Goal: Task Accomplishment & Management: Use online tool/utility

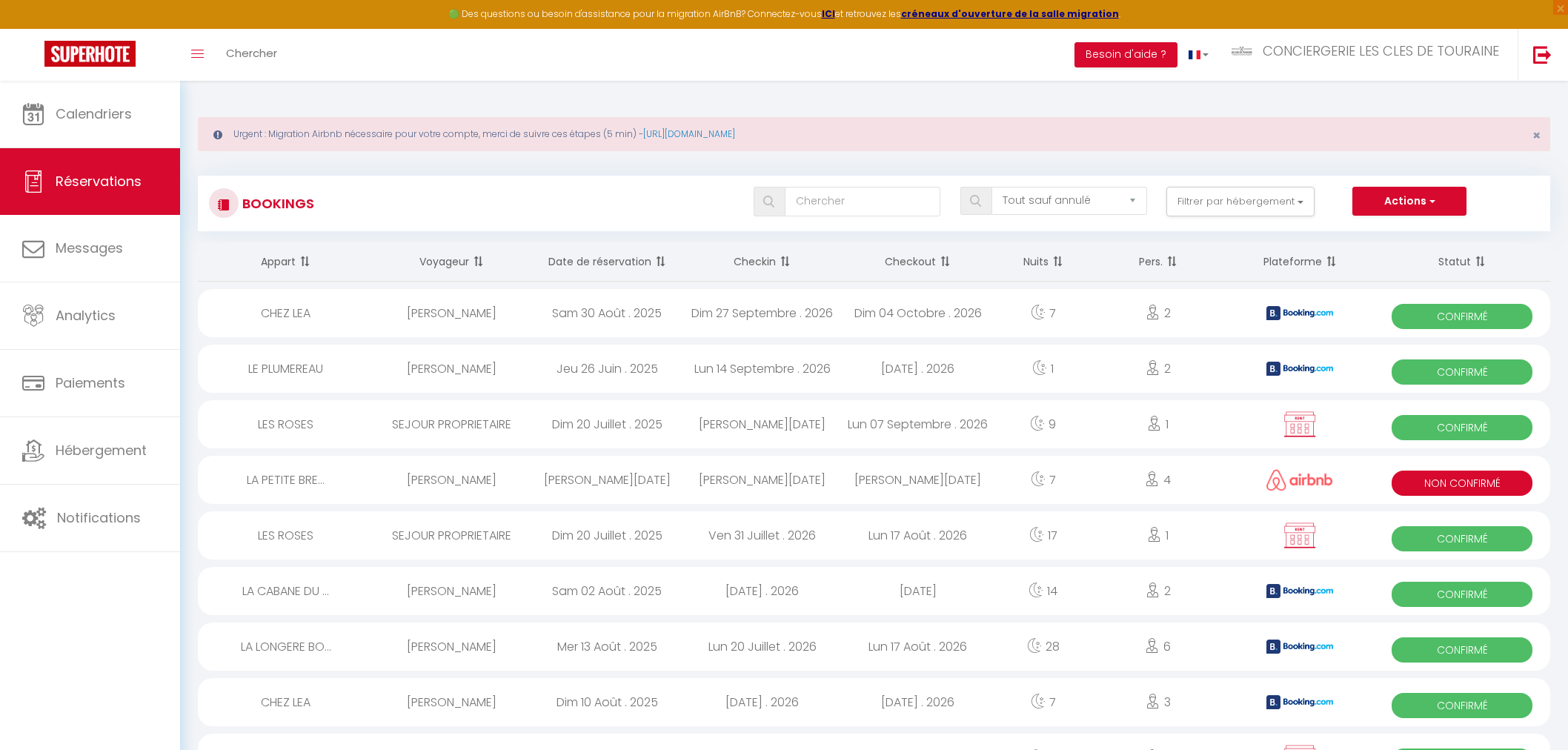
select select "not_cancelled"
click at [262, 66] on link "Chercher" at bounding box center [251, 55] width 73 height 52
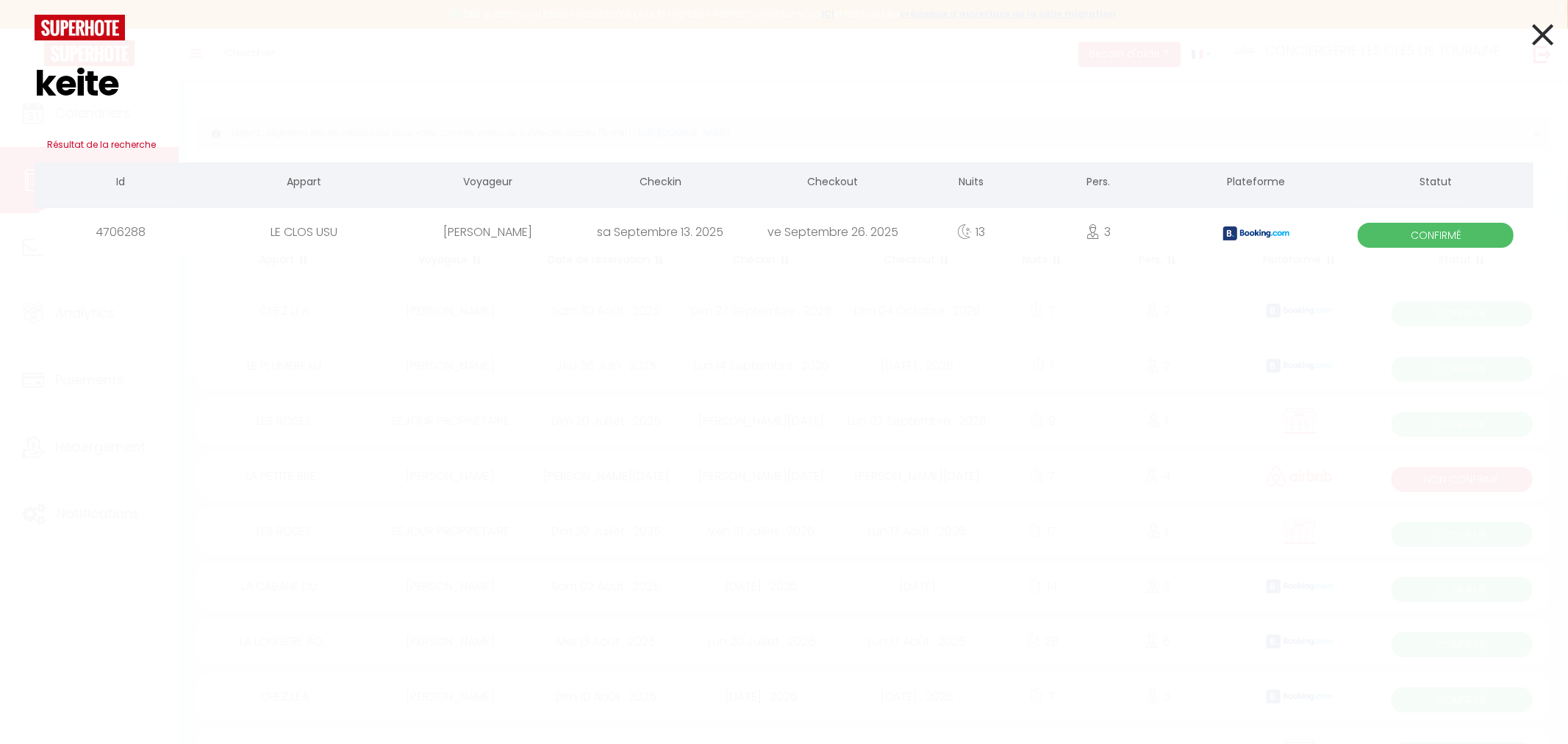
type input "keite"
click at [784, 237] on div "ve Septembre 26. 2025" at bounding box center [833, 231] width 173 height 48
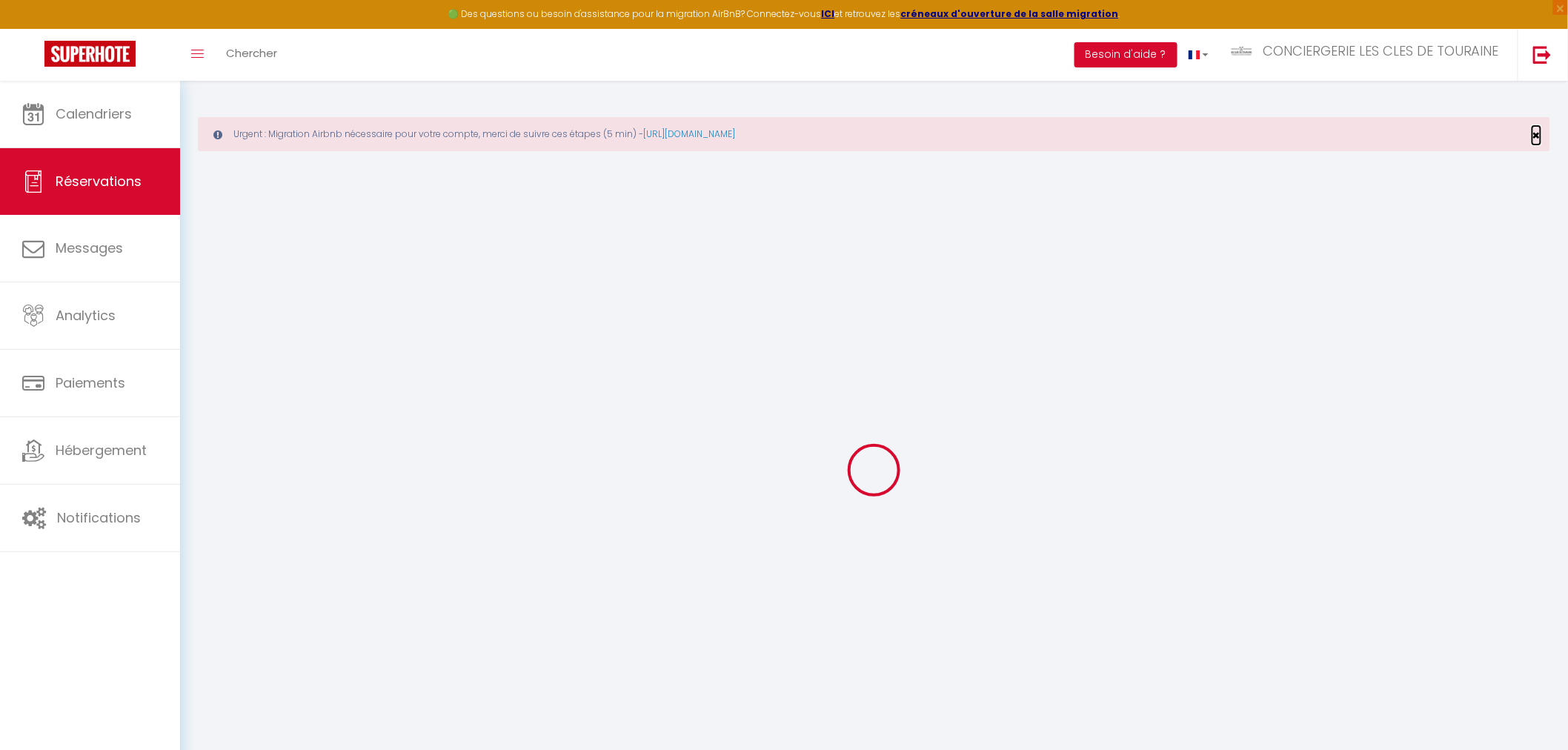
click at [1539, 136] on span "×" at bounding box center [1537, 135] width 8 height 18
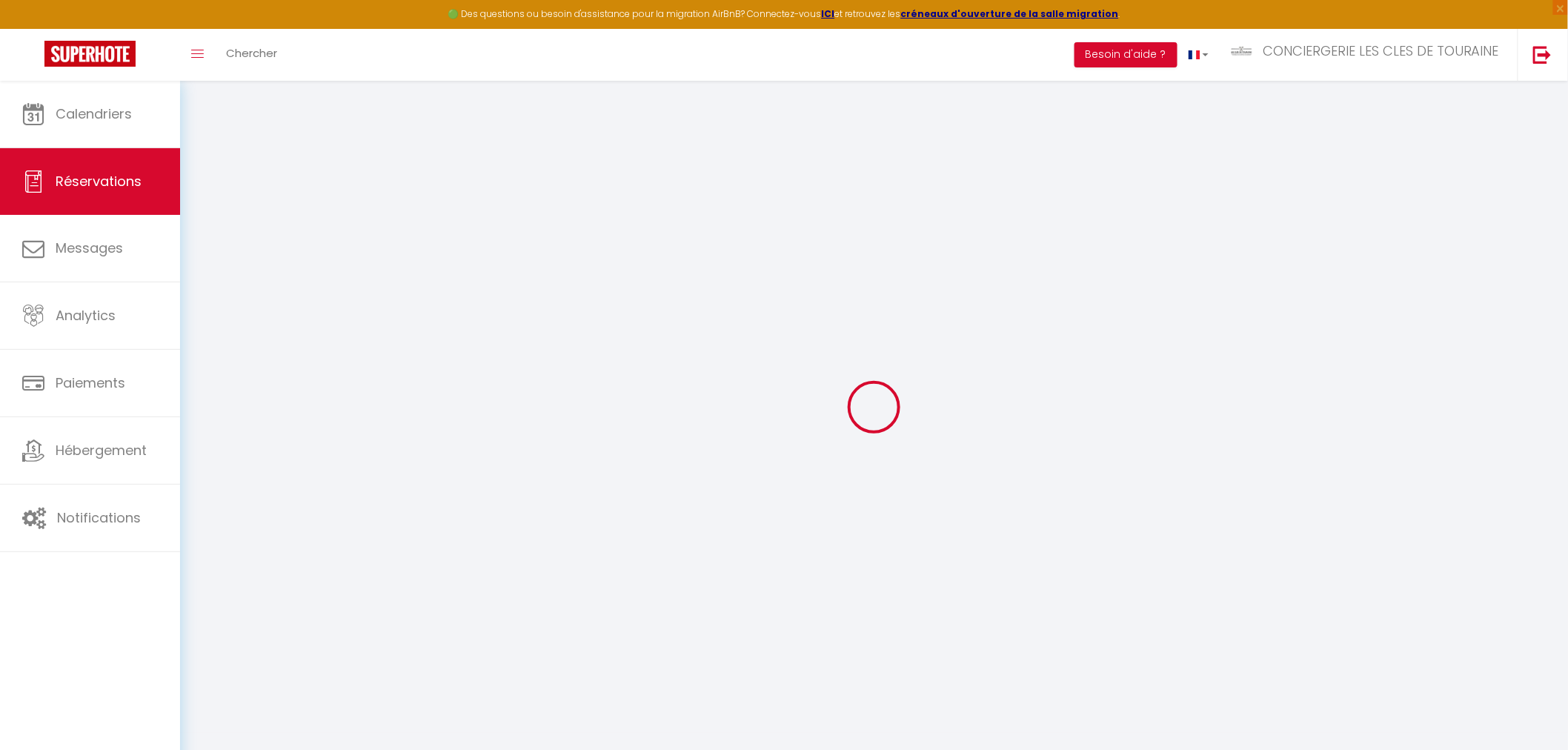
select select
checkbox input "false"
select select
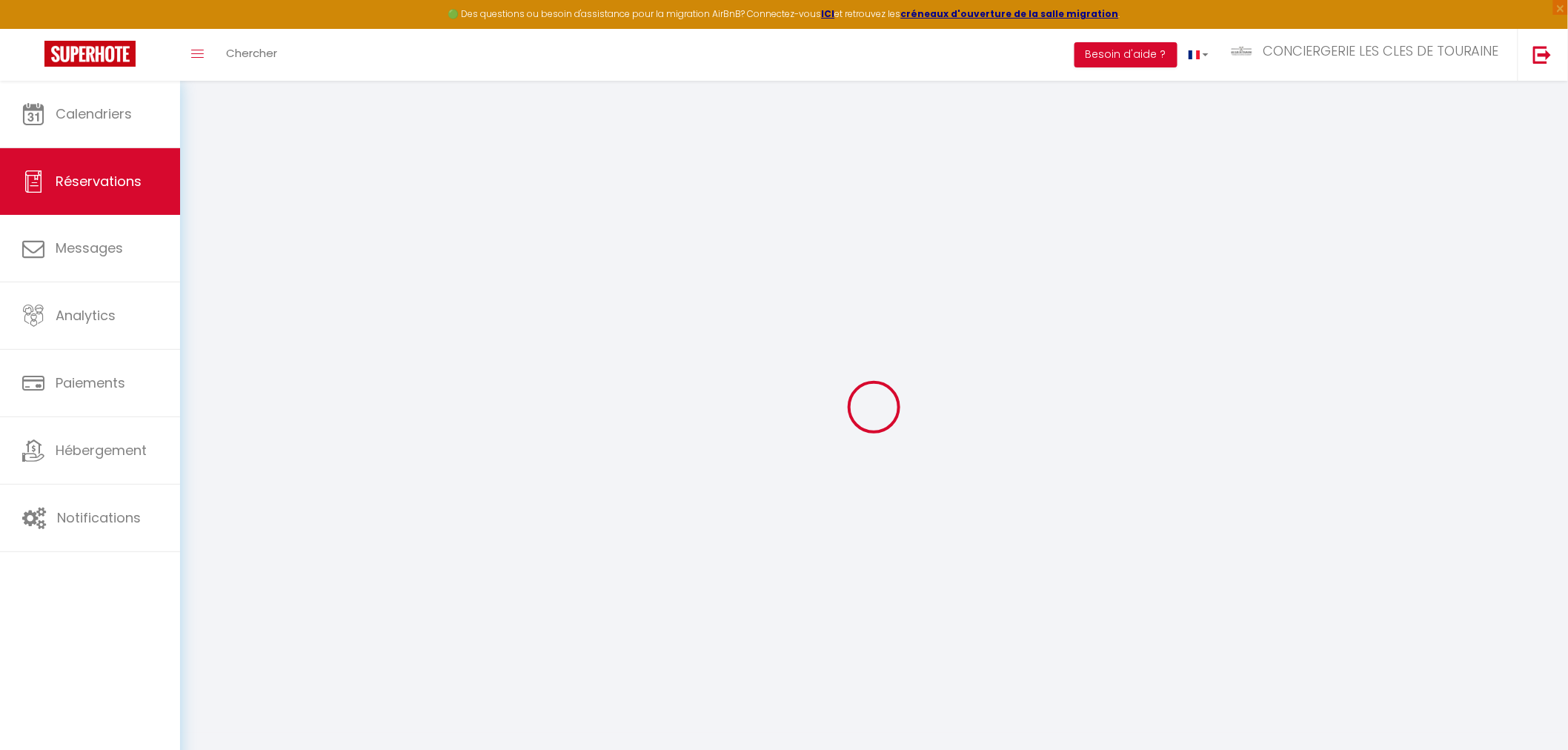
checkbox input "false"
type textarea "** THIS RESERVATION HAS BEEN PRE-PAID ** BOOKING NOTE : Payment charge is EUR 4…"
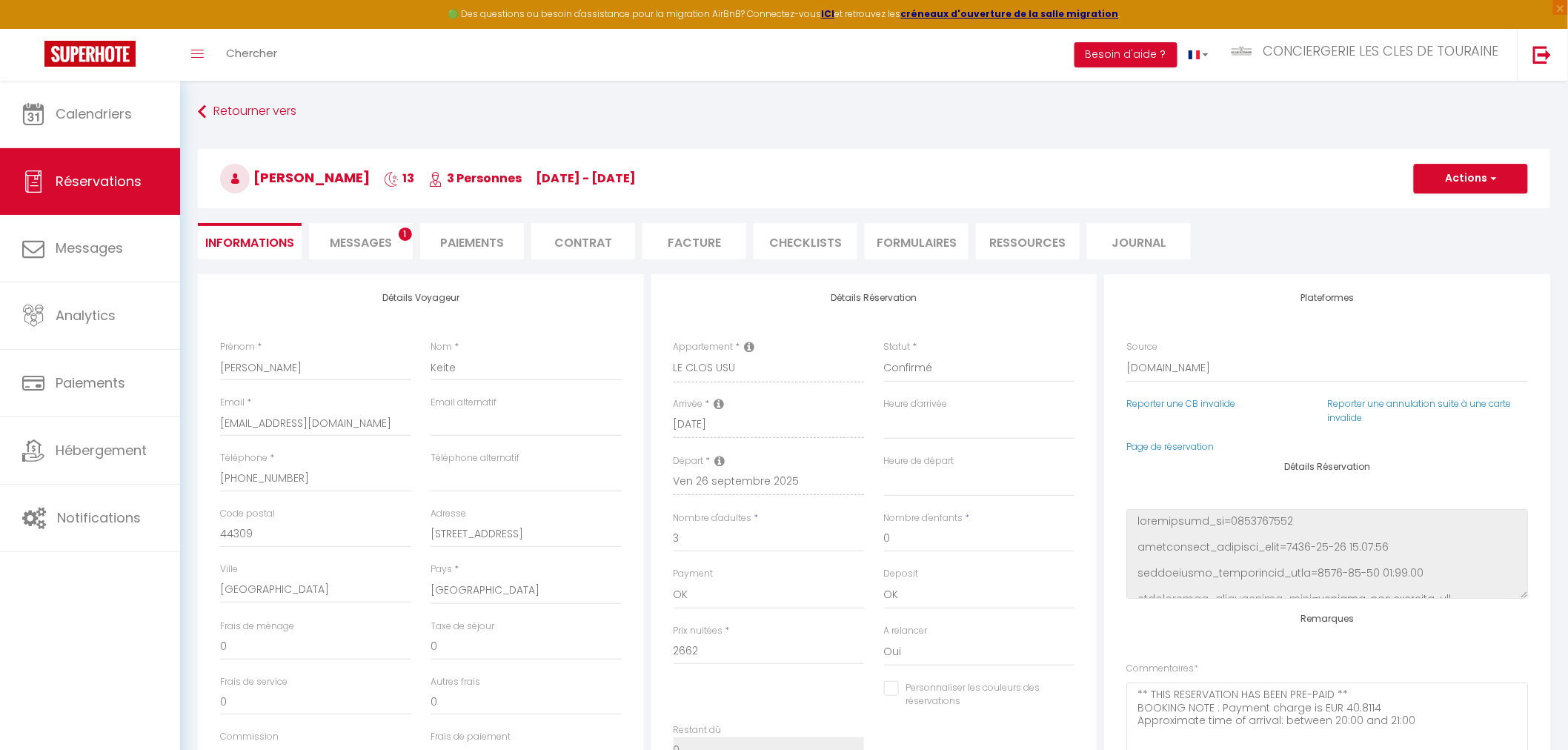
type input "120"
type input "133.1"
select select
checkbox input "false"
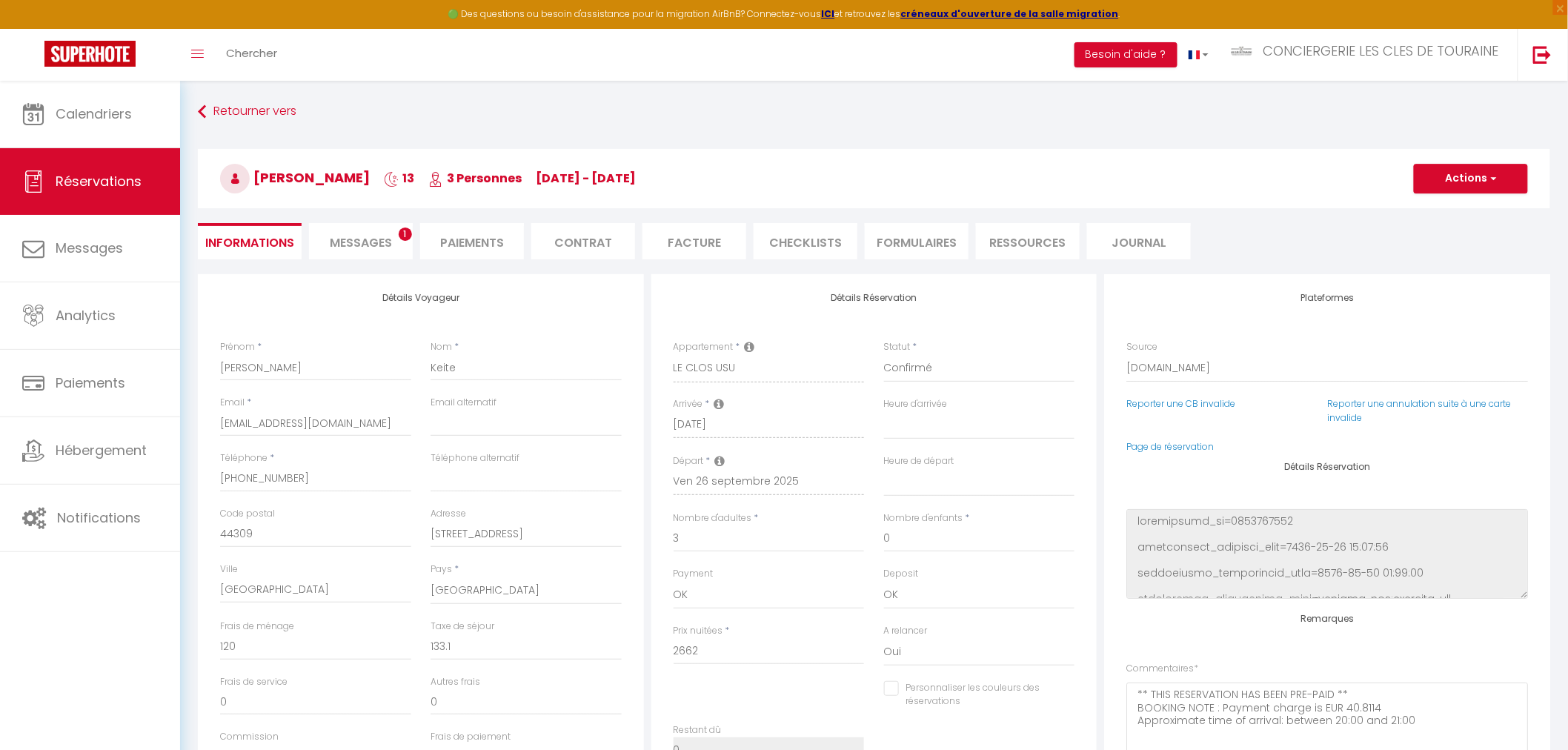
select select
click at [352, 234] on span "Messages" at bounding box center [361, 242] width 62 height 17
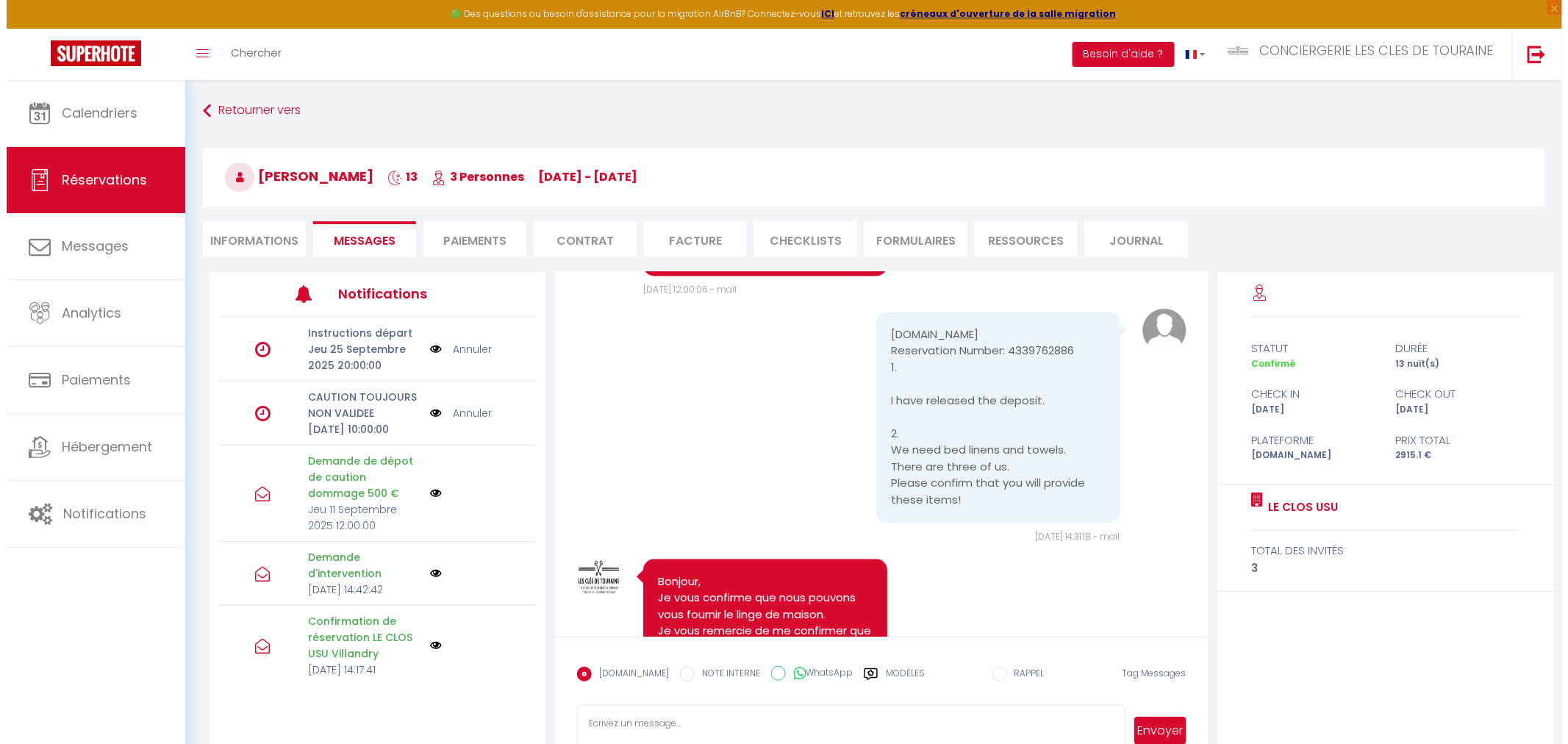
scroll to position [3724, 0]
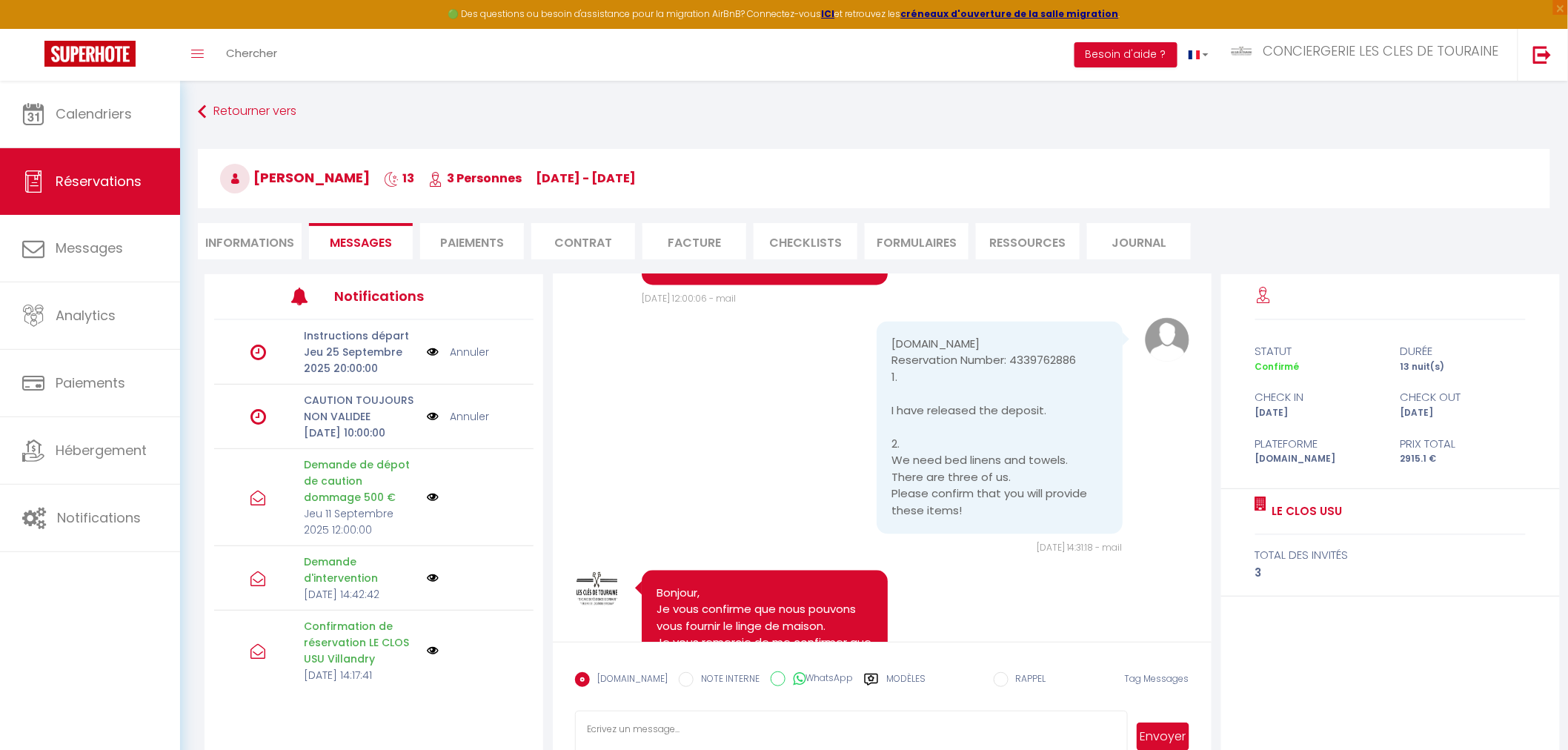
click at [453, 227] on li "Paiements" at bounding box center [471, 240] width 103 height 36
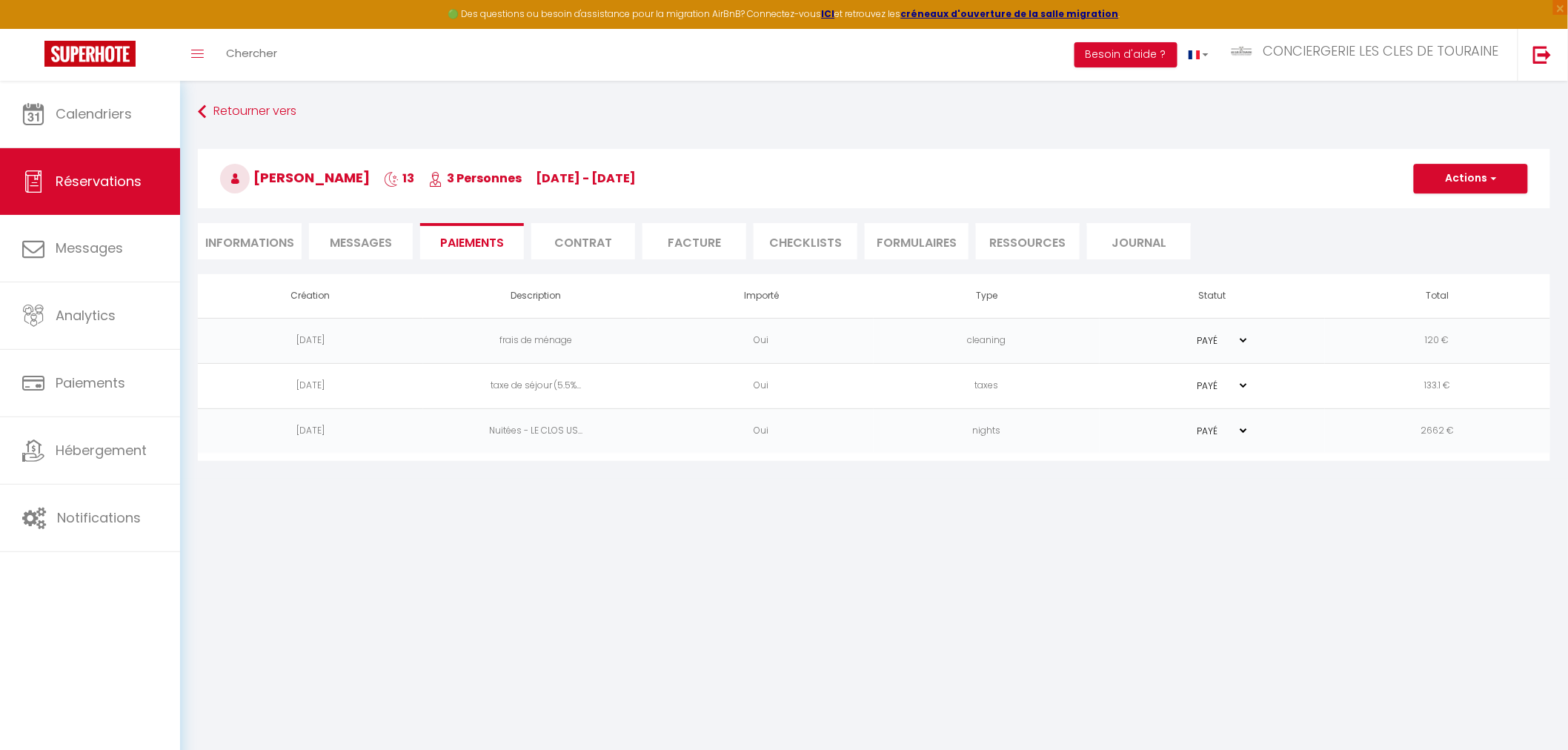
click at [271, 240] on li "Informations" at bounding box center [249, 240] width 103 height 36
select select
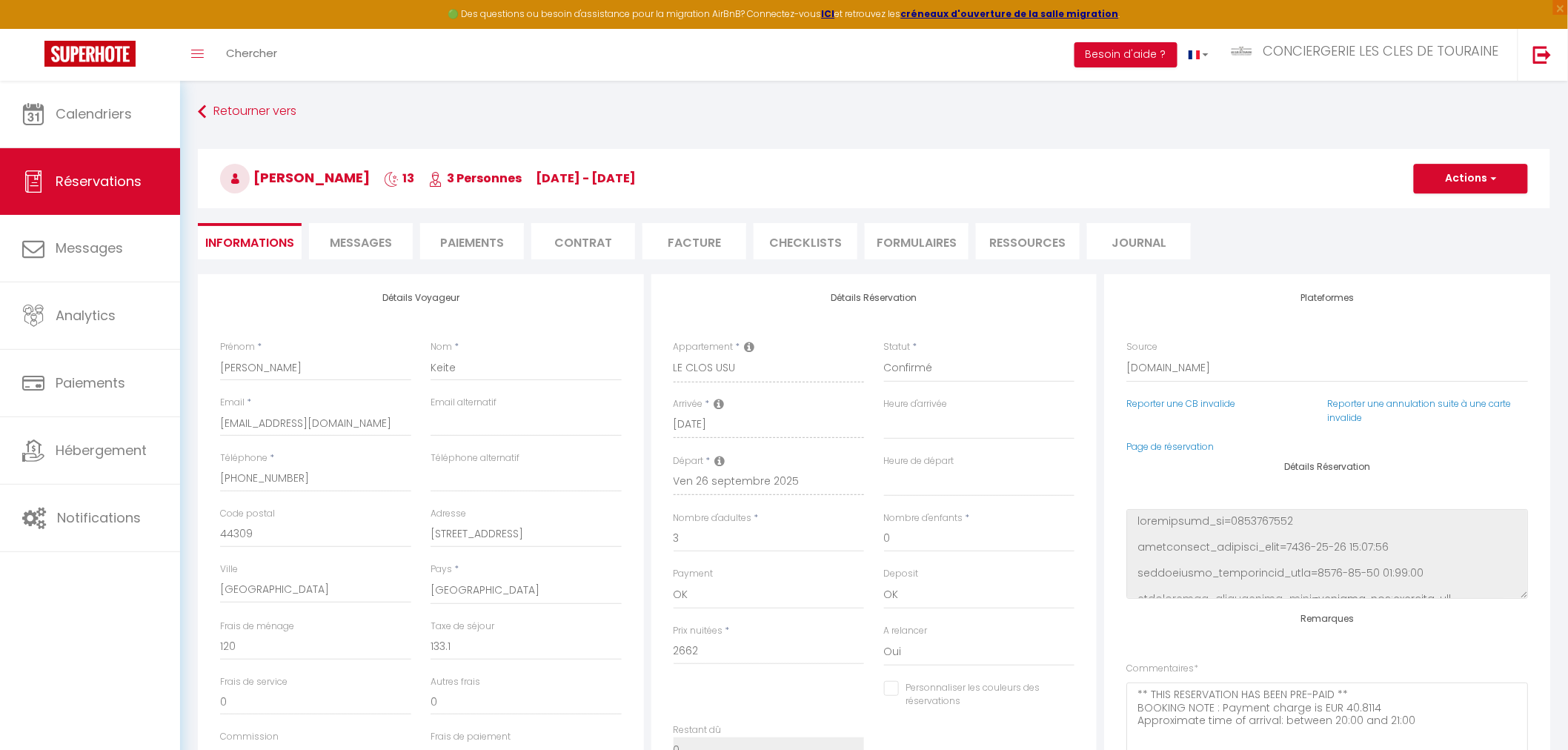
click at [469, 246] on li "Paiements" at bounding box center [471, 240] width 103 height 36
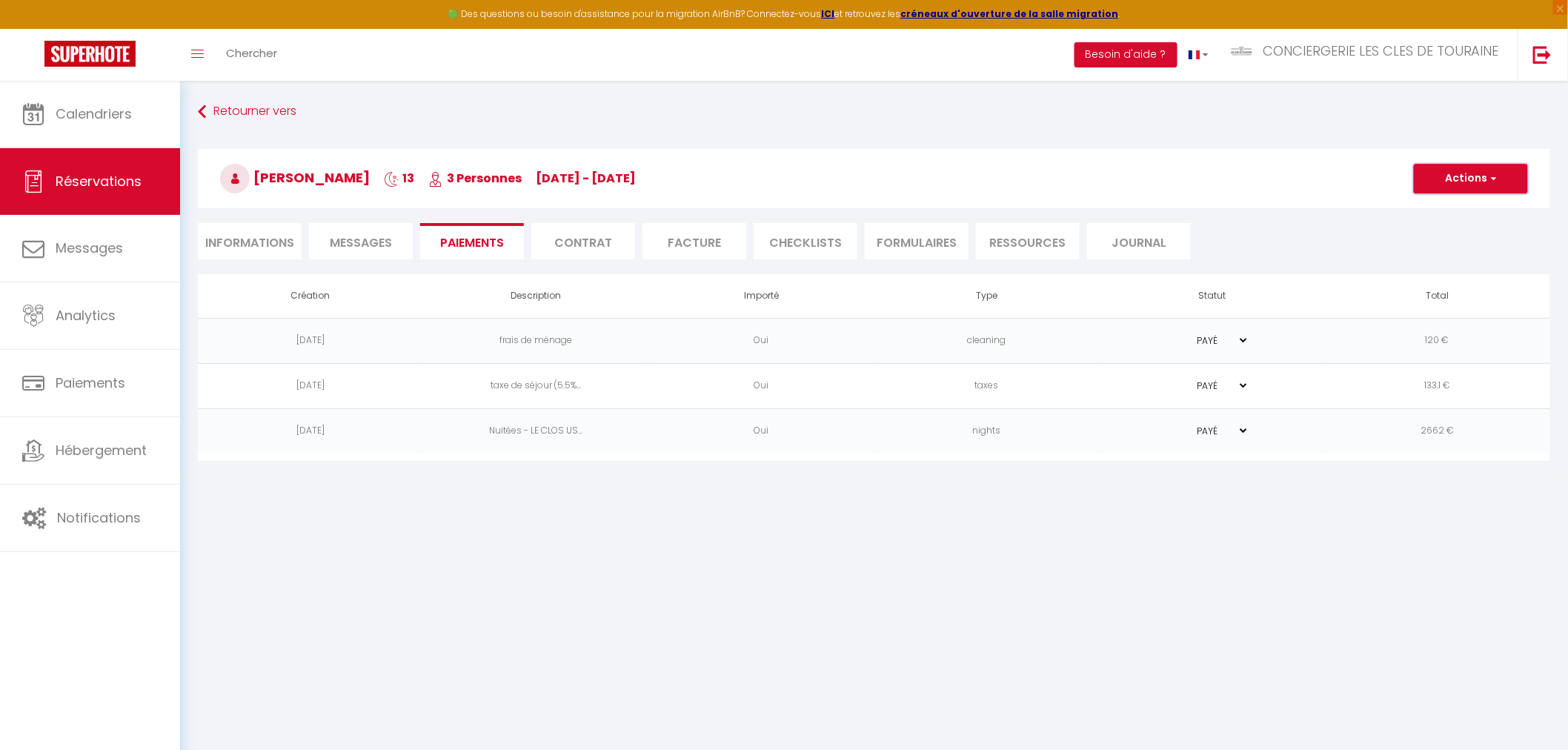
click at [1450, 175] on button "Actions" at bounding box center [1471, 178] width 114 height 29
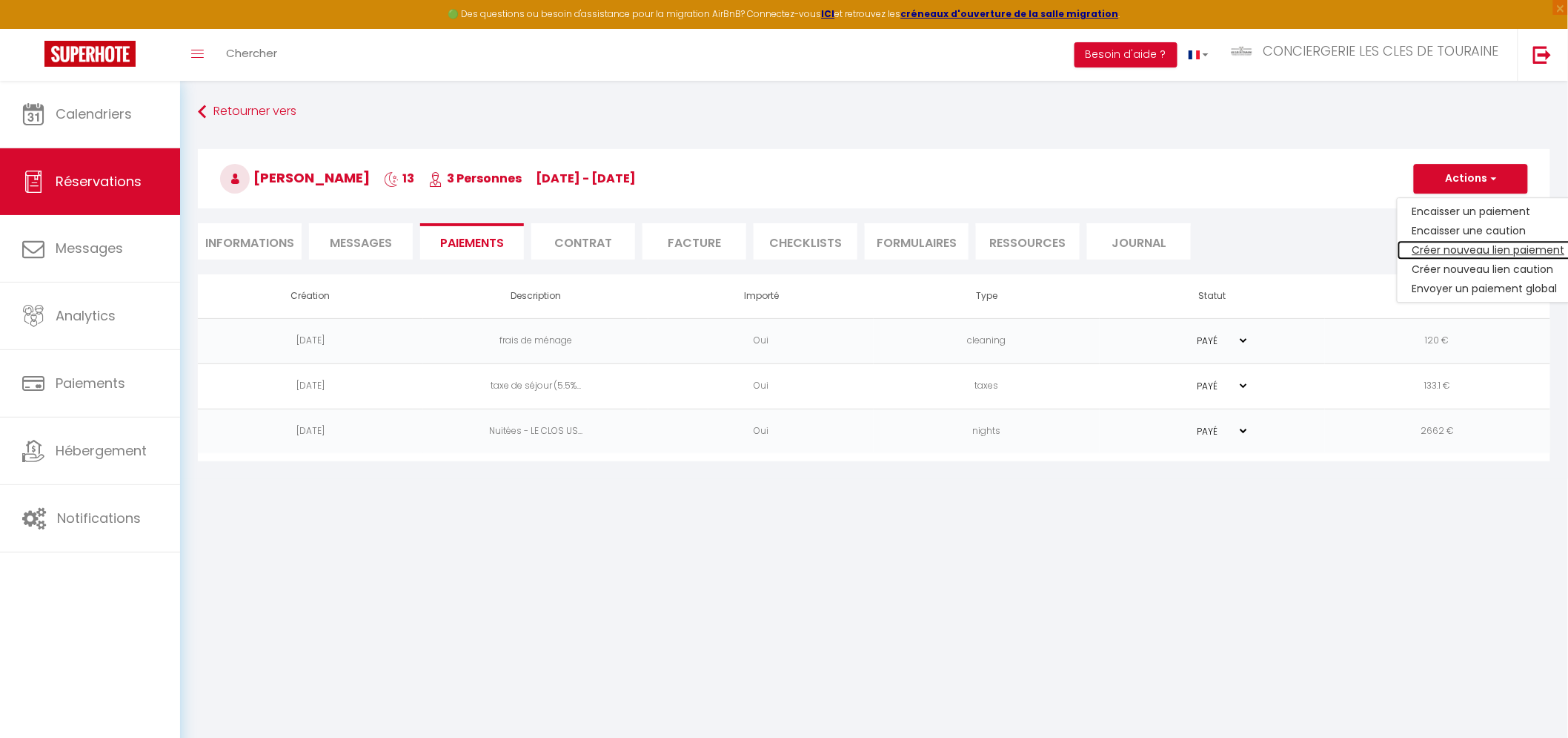
click at [1444, 248] on link "Créer nouveau lien paiement" at bounding box center [1488, 249] width 183 height 19
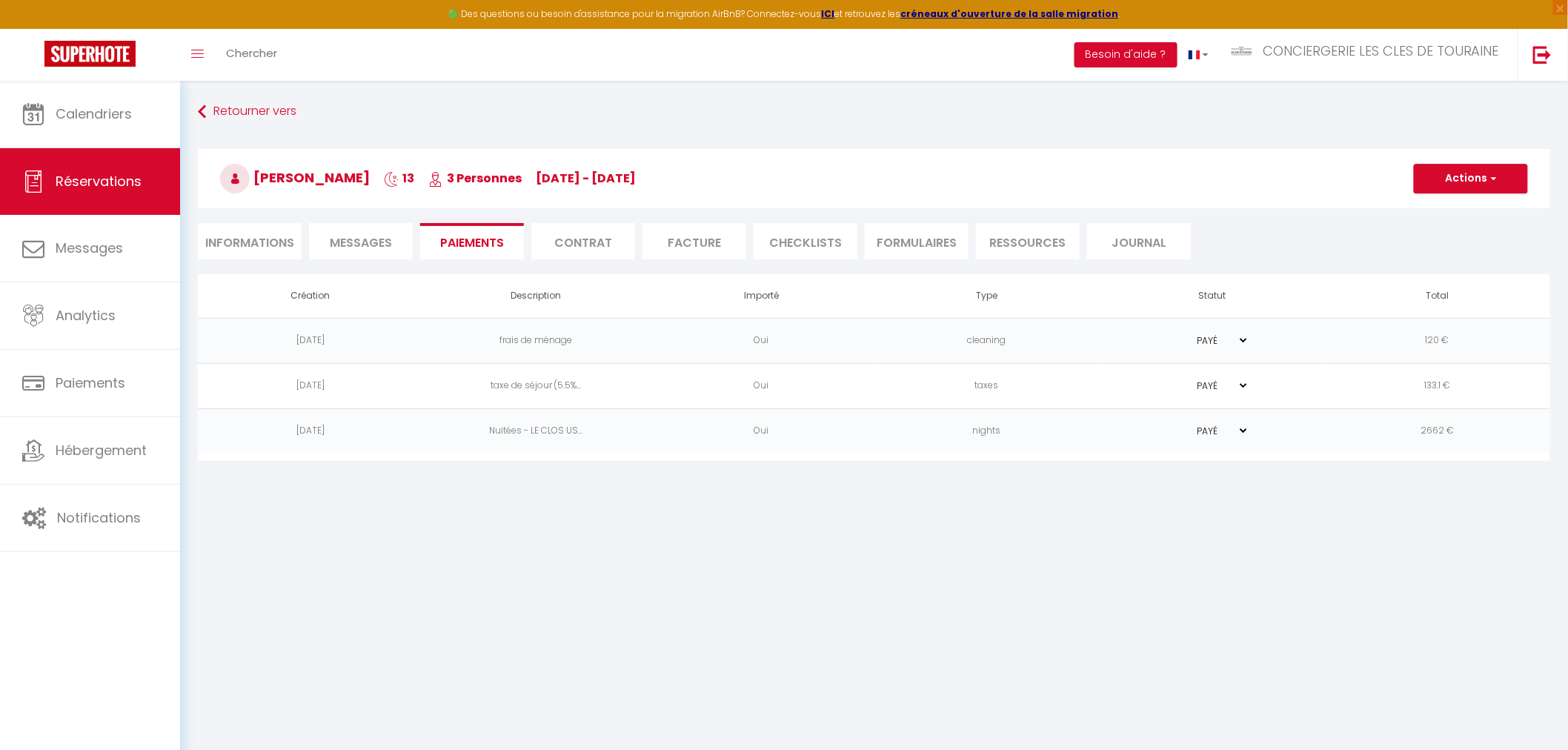
select select "nights"
type input "[EMAIL_ADDRESS][DOMAIN_NAME]"
select select "3498"
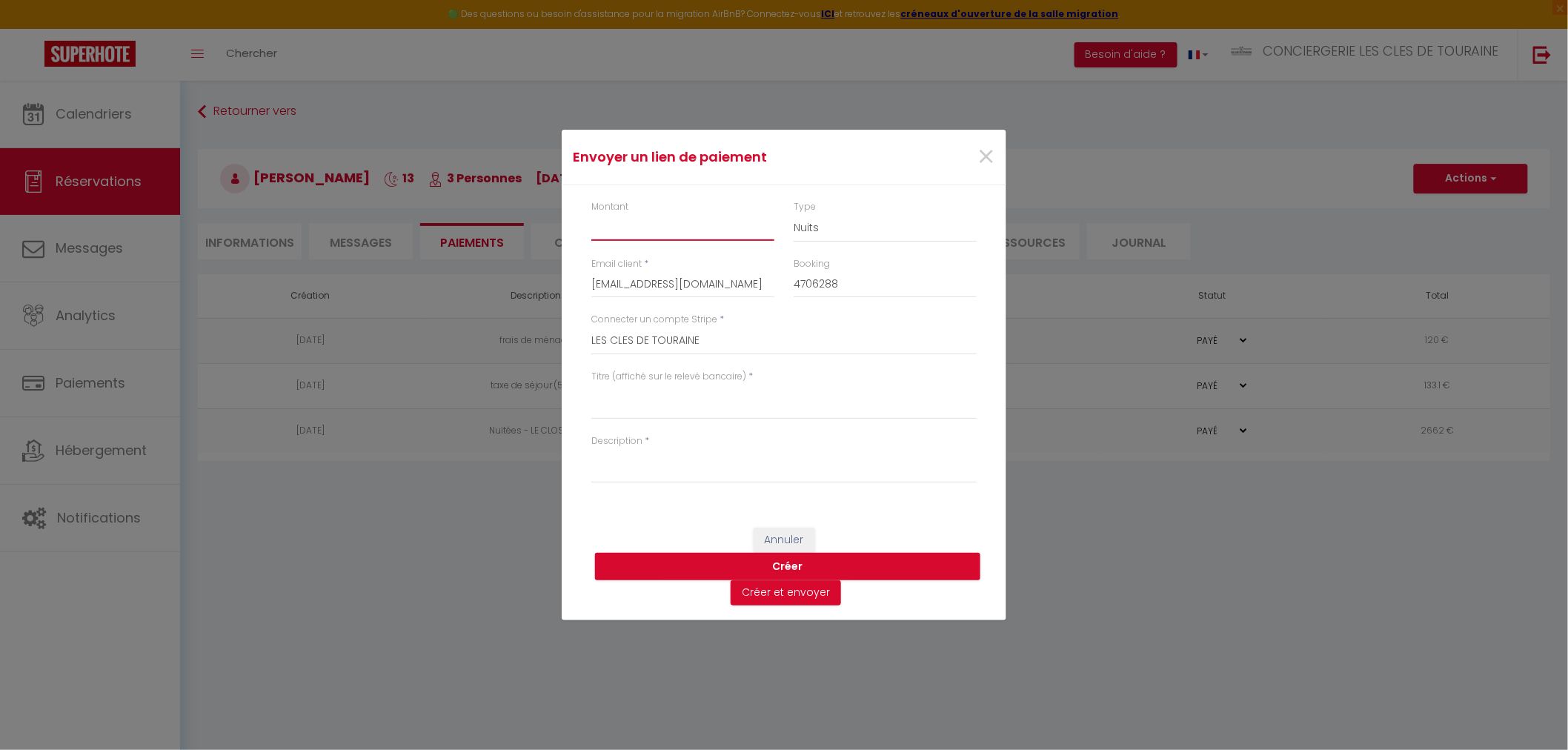
click at [665, 233] on input "Montant" at bounding box center [683, 228] width 183 height 27
type input "75"
drag, startPoint x: 849, startPoint y: 224, endPoint x: 843, endPoint y: 240, distance: 17.1
click at [849, 224] on select "Nuits Frais de ménage Taxe de séjour [GEOGRAPHIC_DATA]" at bounding box center [885, 228] width 183 height 28
select select "other"
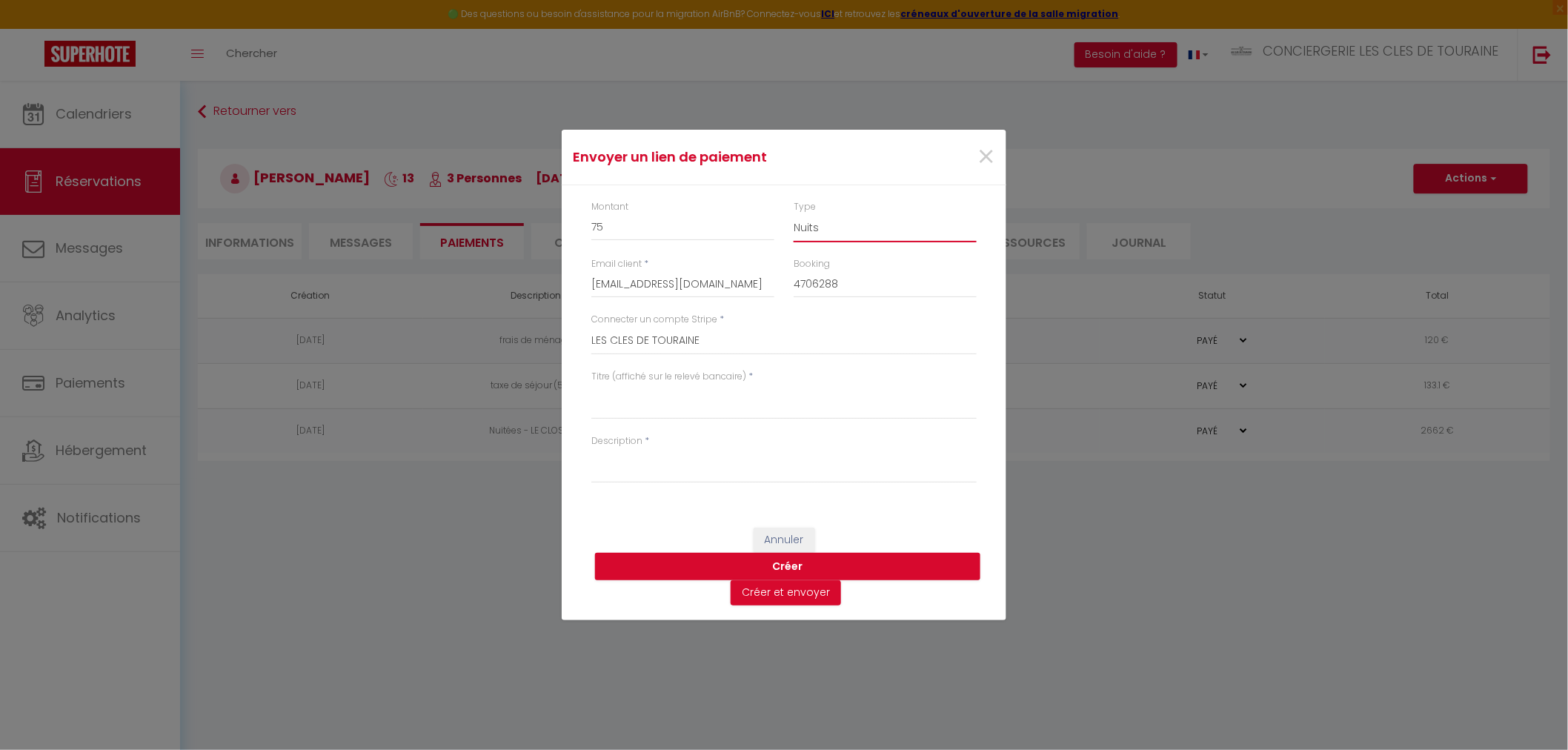
click at [793, 214] on select "Nuits Frais de ménage Taxe de séjour [GEOGRAPHIC_DATA]" at bounding box center [885, 228] width 183 height 28
click at [638, 415] on textarea "Titre (affiché sur le relevé bancaire)" at bounding box center [784, 401] width 385 height 35
type textarea "[PERSON_NAME] - LE CLOS USU"
click at [656, 465] on textarea "Description" at bounding box center [784, 465] width 385 height 35
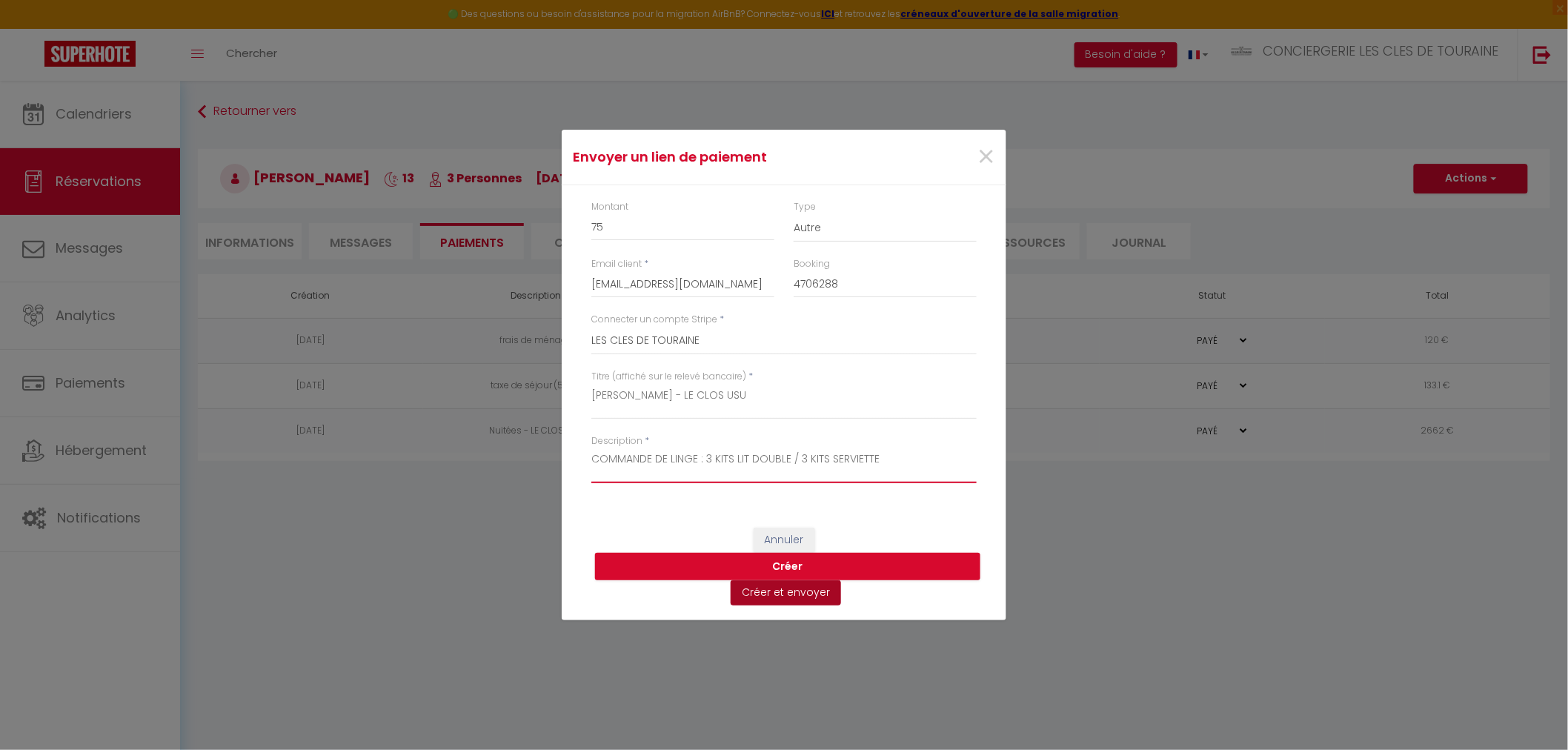
type textarea "COMMANDE DE LINGE : 3 KITS LIT DOUBLE / 3 KITS SERVIETTE"
click at [795, 594] on button "Créer et envoyer" at bounding box center [786, 593] width 110 height 25
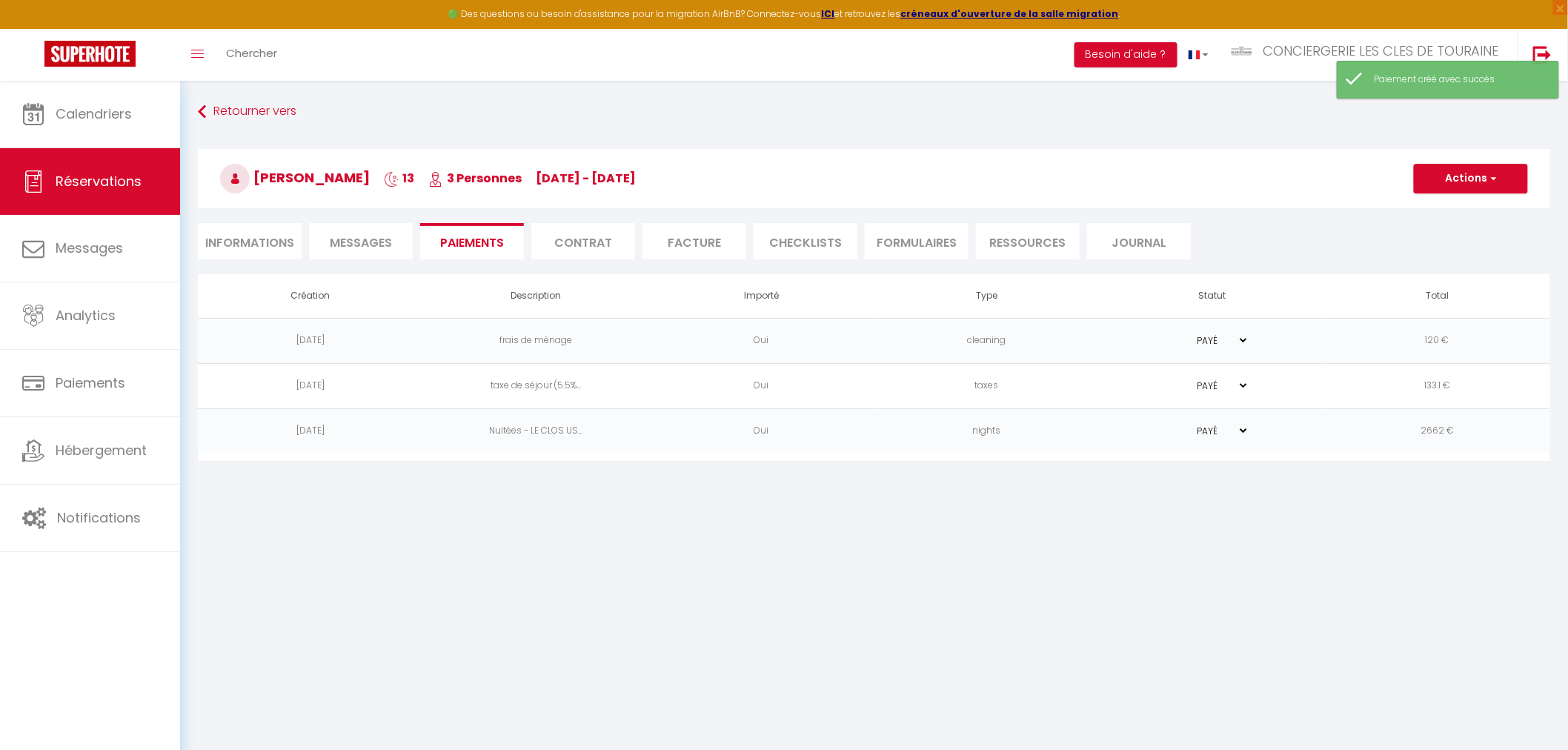
type input "[EMAIL_ADDRESS][DOMAIN_NAME]"
type input "Payment request"
type textarea "Hi, We invite you to click on the link below to make the payment: Title : [PERS…"
select select "0"
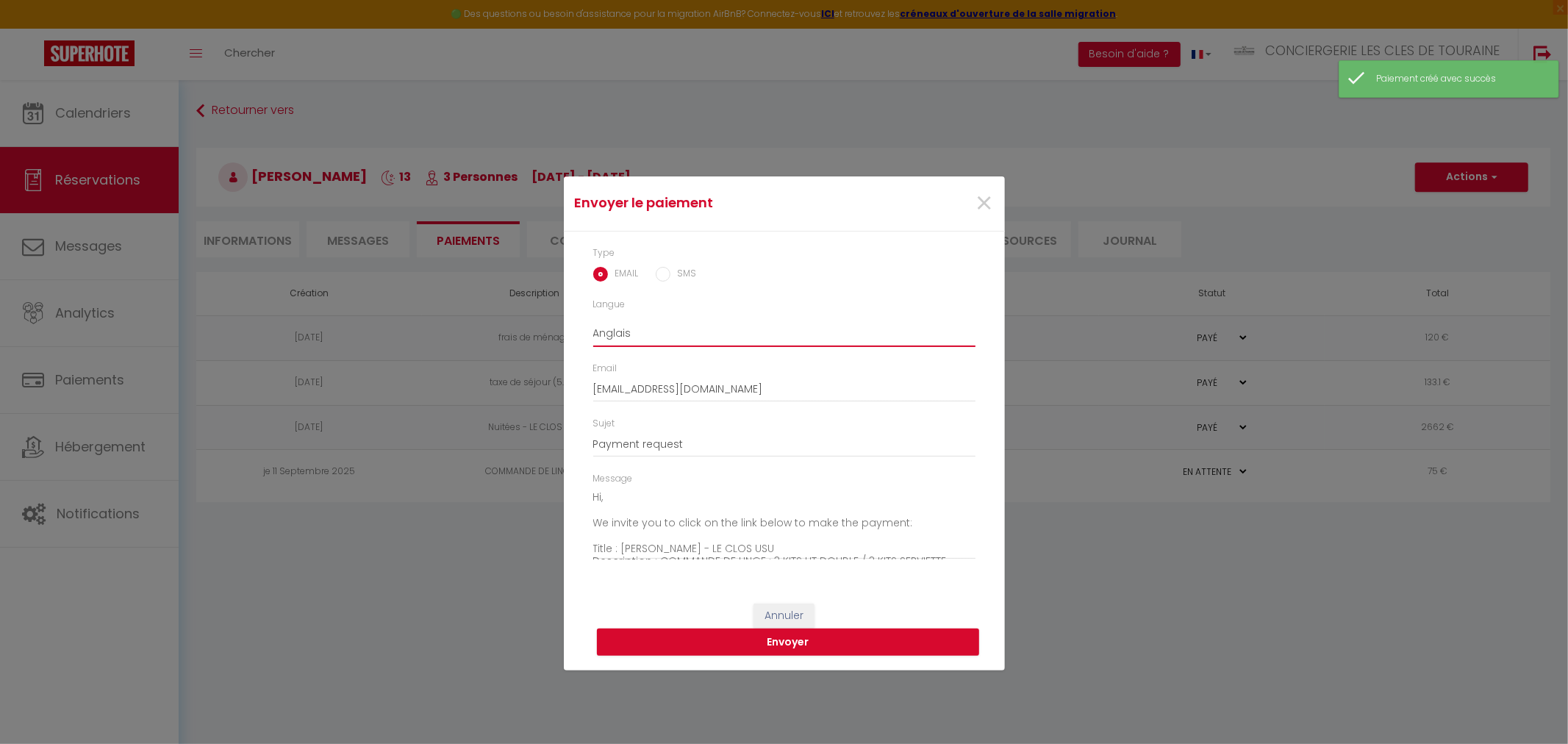
click at [622, 334] on select "Anglais Français Espagnol Portugais" at bounding box center [784, 332] width 382 height 28
select select "fr"
click at [593, 319] on select "Anglais Français Espagnol Portugais" at bounding box center [784, 332] width 382 height 28
type input "Demande de paiement - location de [GEOGRAPHIC_DATA]"
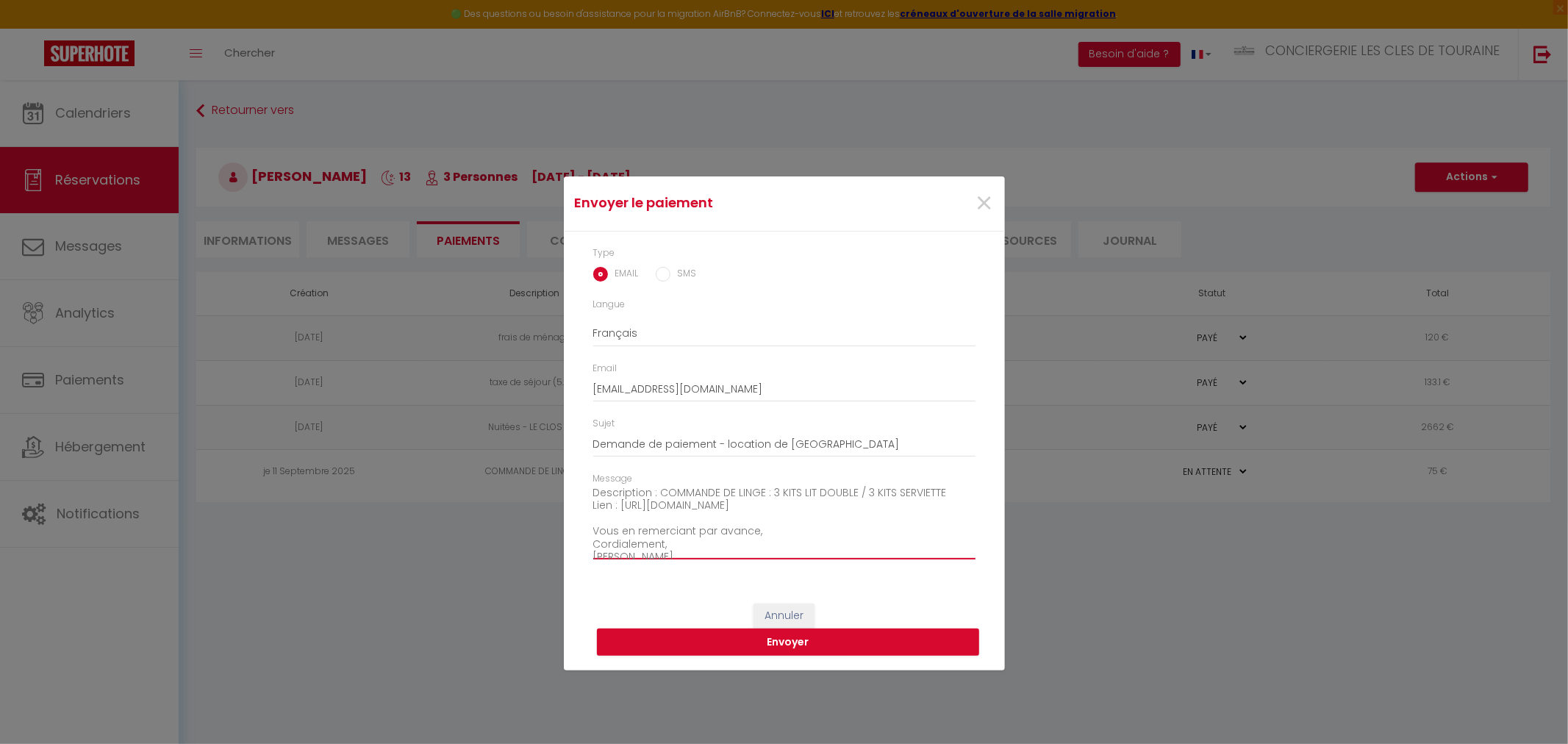
click at [895, 504] on textarea "Bonjour, Nous vous invitons à cliquer sur le lien ci-dessous pour effectuer le …" at bounding box center [784, 522] width 382 height 74
click at [629, 534] on textarea "Bonjour, Nous vous invitons à cliquer sur le lien ci-dessous pour effectuer le …" at bounding box center [784, 522] width 382 height 74
click at [666, 534] on textarea "Bonjour, Nous vous invitons à cliquer sur le lien ci-dessous pour effectuer le …" at bounding box center [784, 522] width 382 height 74
click at [669, 534] on textarea "Bonjour, Nous vous invitons à cliquer sur le lien ci-dessous pour effectuer le …" at bounding box center [784, 522] width 382 height 74
click at [697, 549] on textarea "Bonjour, Nous vous invitons à cliquer sur le lien ci-dessous pour effectuer le …" at bounding box center [784, 522] width 382 height 74
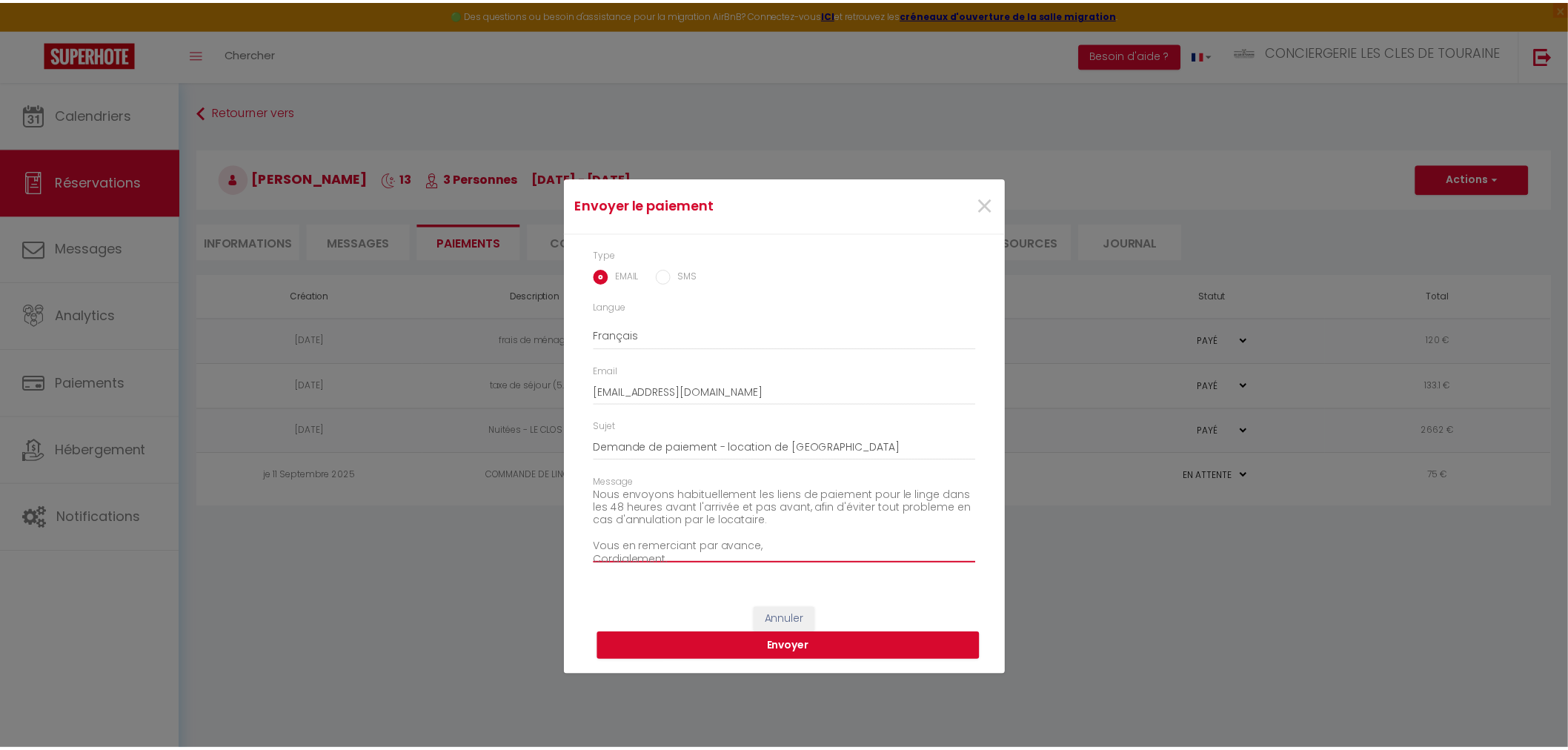
scroll to position [142, 0]
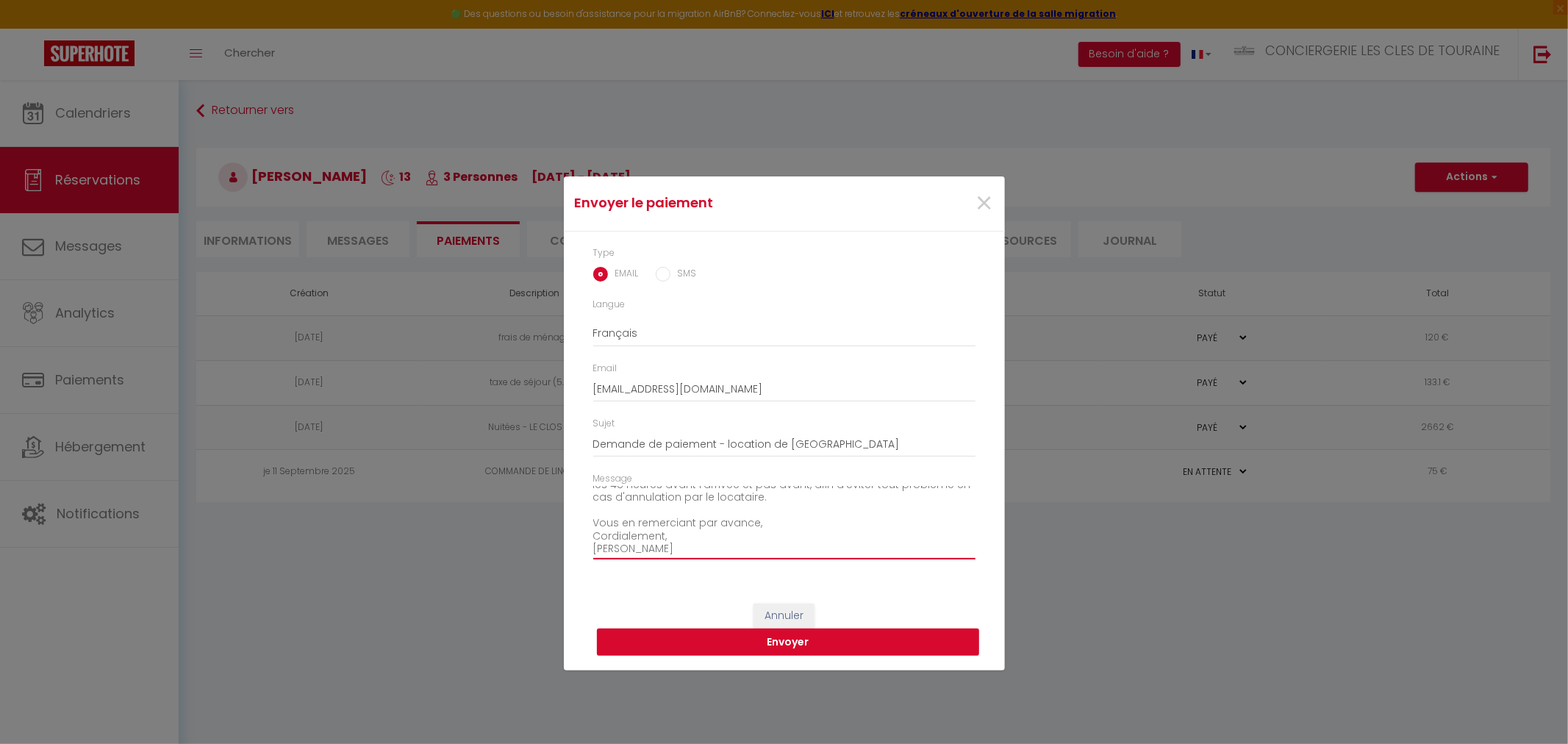
type textarea "Bonjour, Nous vous invitons à cliquer sur le lien ci-dessous pour effectuer le …"
click at [776, 638] on button "Envoyer" at bounding box center [788, 641] width 382 height 28
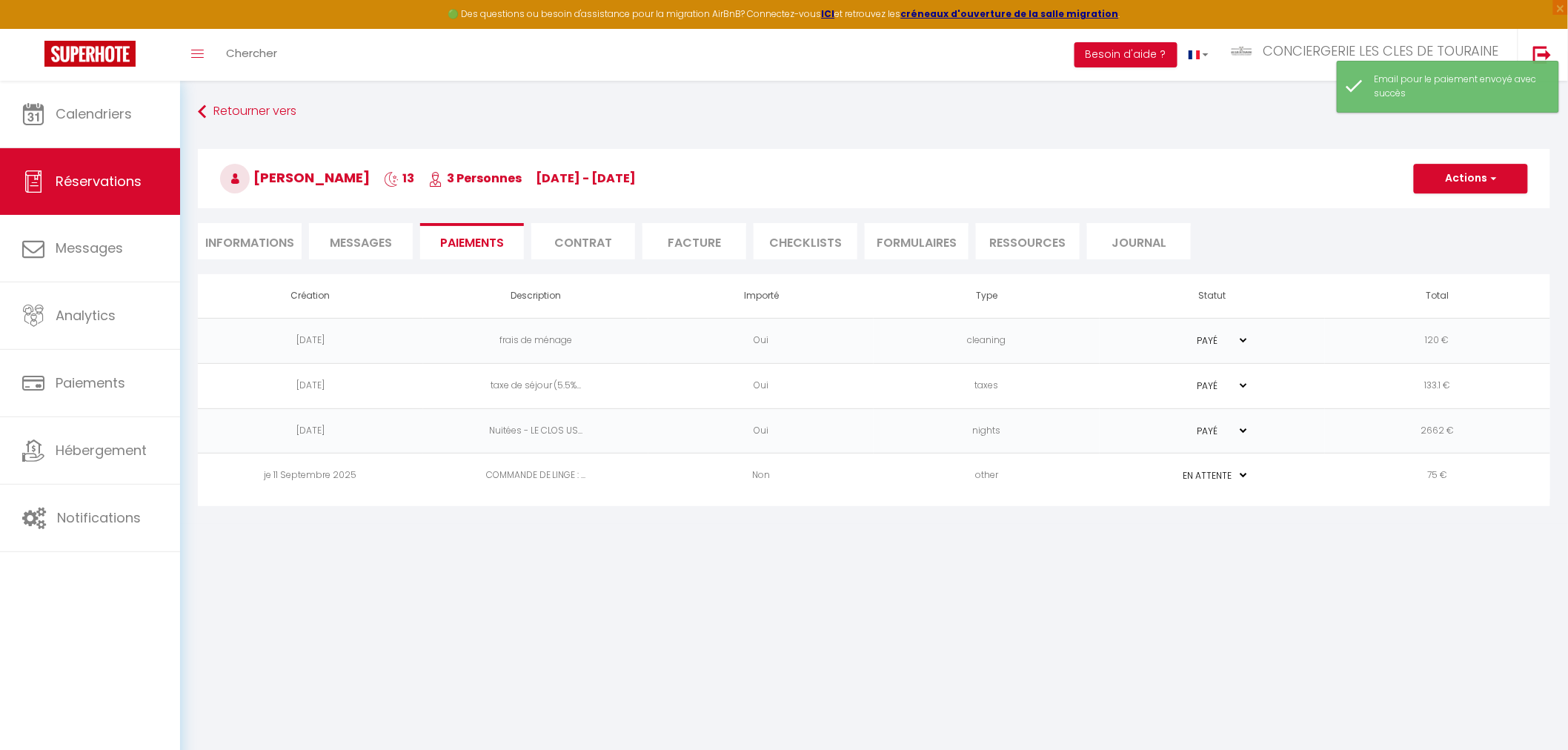
click at [363, 245] on span "Messages" at bounding box center [361, 242] width 62 height 17
